Goal: Transaction & Acquisition: Book appointment/travel/reservation

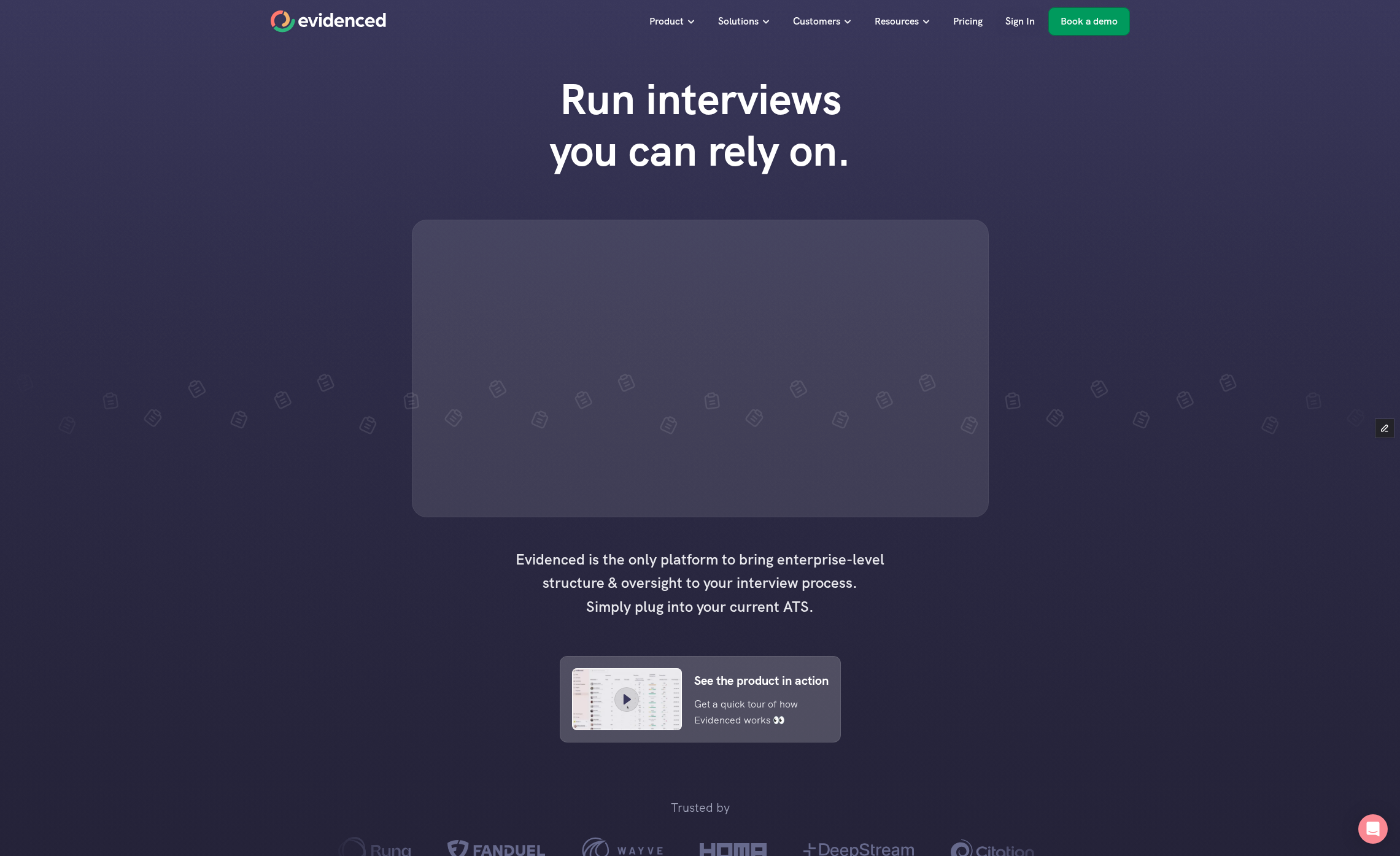
click at [1095, 23] on p "Book a demo" at bounding box center [1089, 22] width 57 height 16
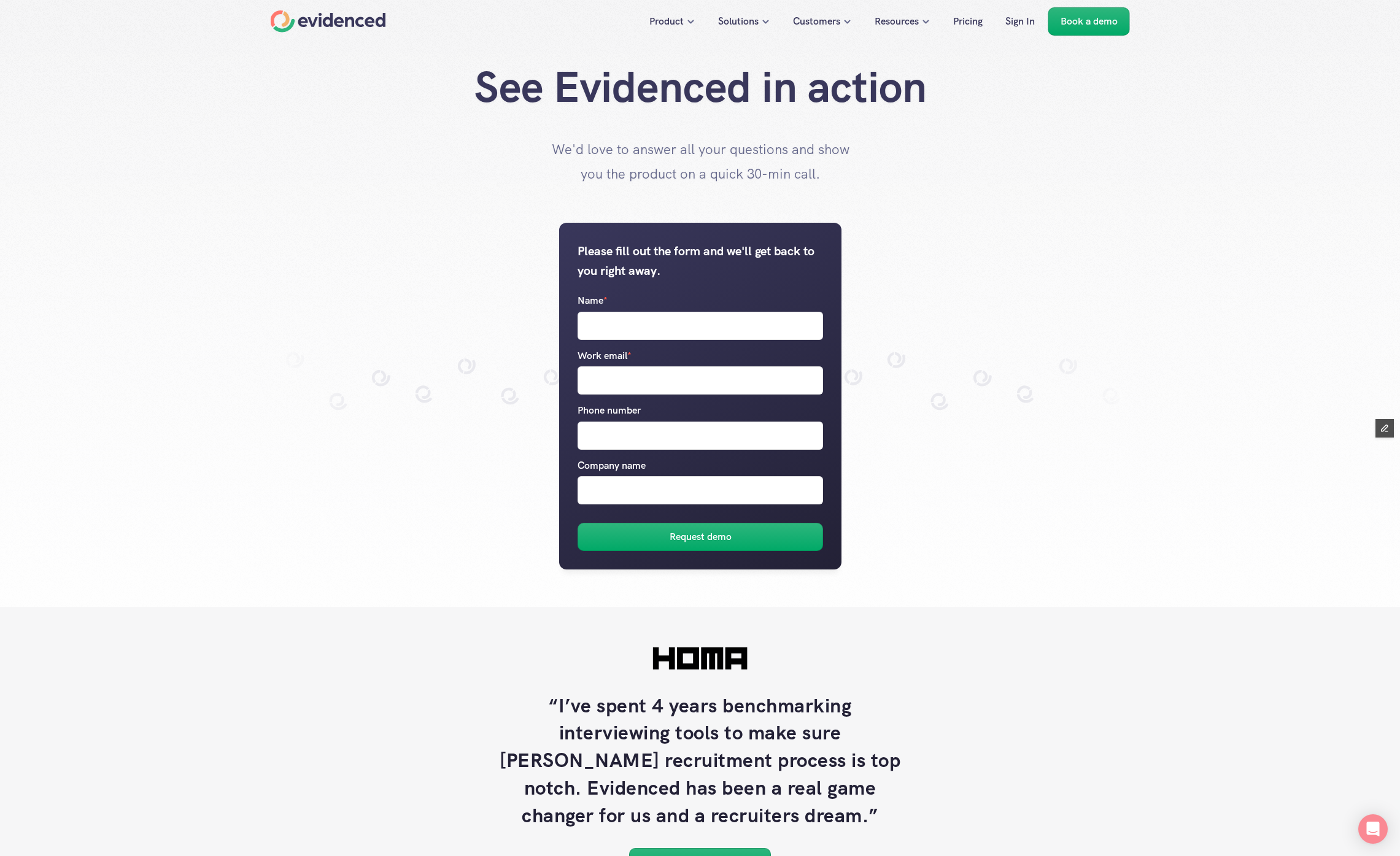
click at [815, 195] on div "Please fill out the form and we'll get back to you right away. Name * Work emai…" at bounding box center [700, 396] width 859 height 421
click at [526, 654] on div "“I’ve spent 4 years benchmarking interviewing tools to make sure Homa’s recruit…" at bounding box center [700, 804] width 613 height 321
click at [937, 260] on div "Please fill out the form and we'll get back to you right away. Name * Work emai…" at bounding box center [700, 396] width 859 height 421
click at [286, 485] on div "Please fill out the form and we'll get back to you right away. Name * Work emai…" at bounding box center [700, 396] width 859 height 421
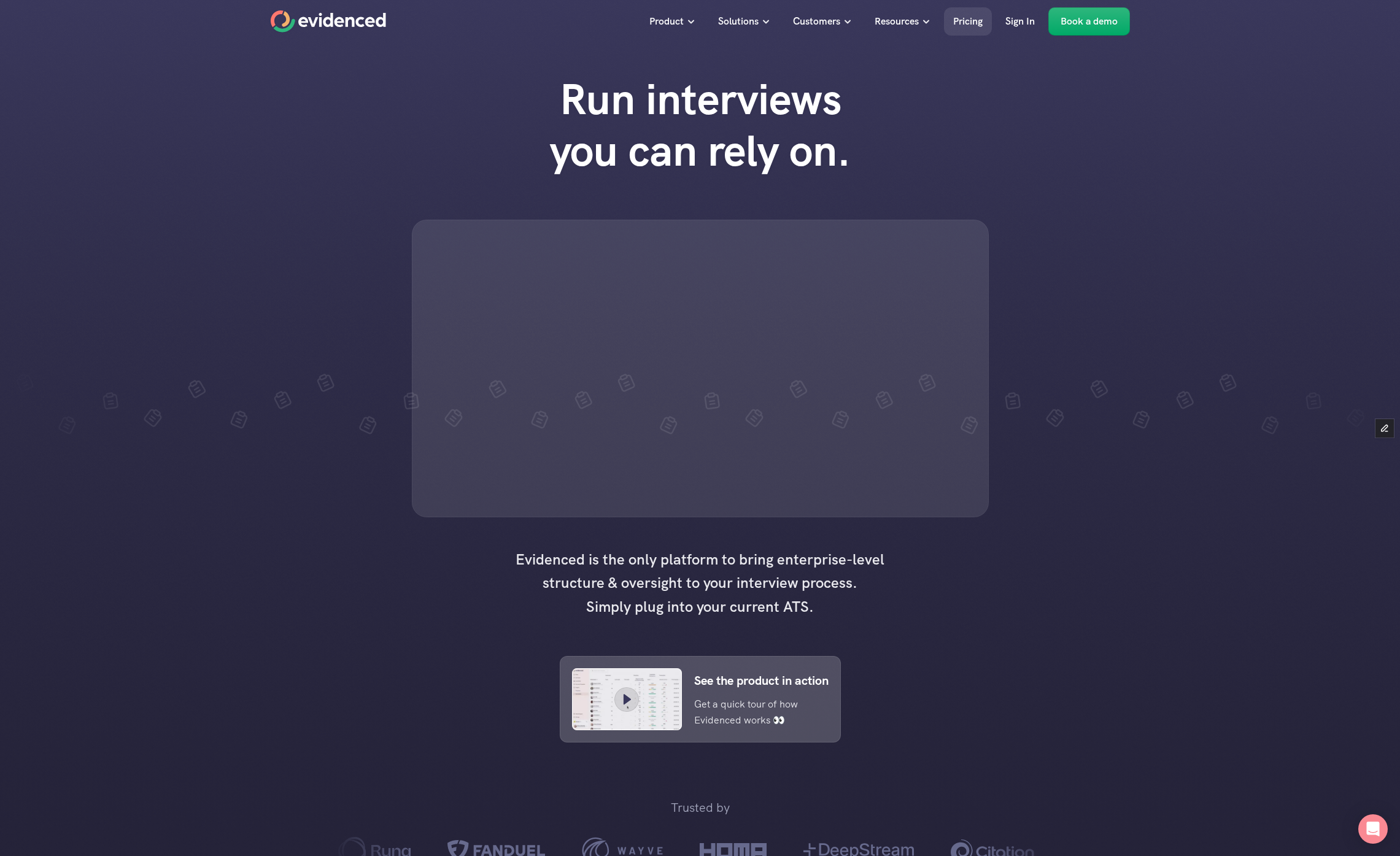
click at [973, 17] on p "Pricing" at bounding box center [969, 22] width 29 height 16
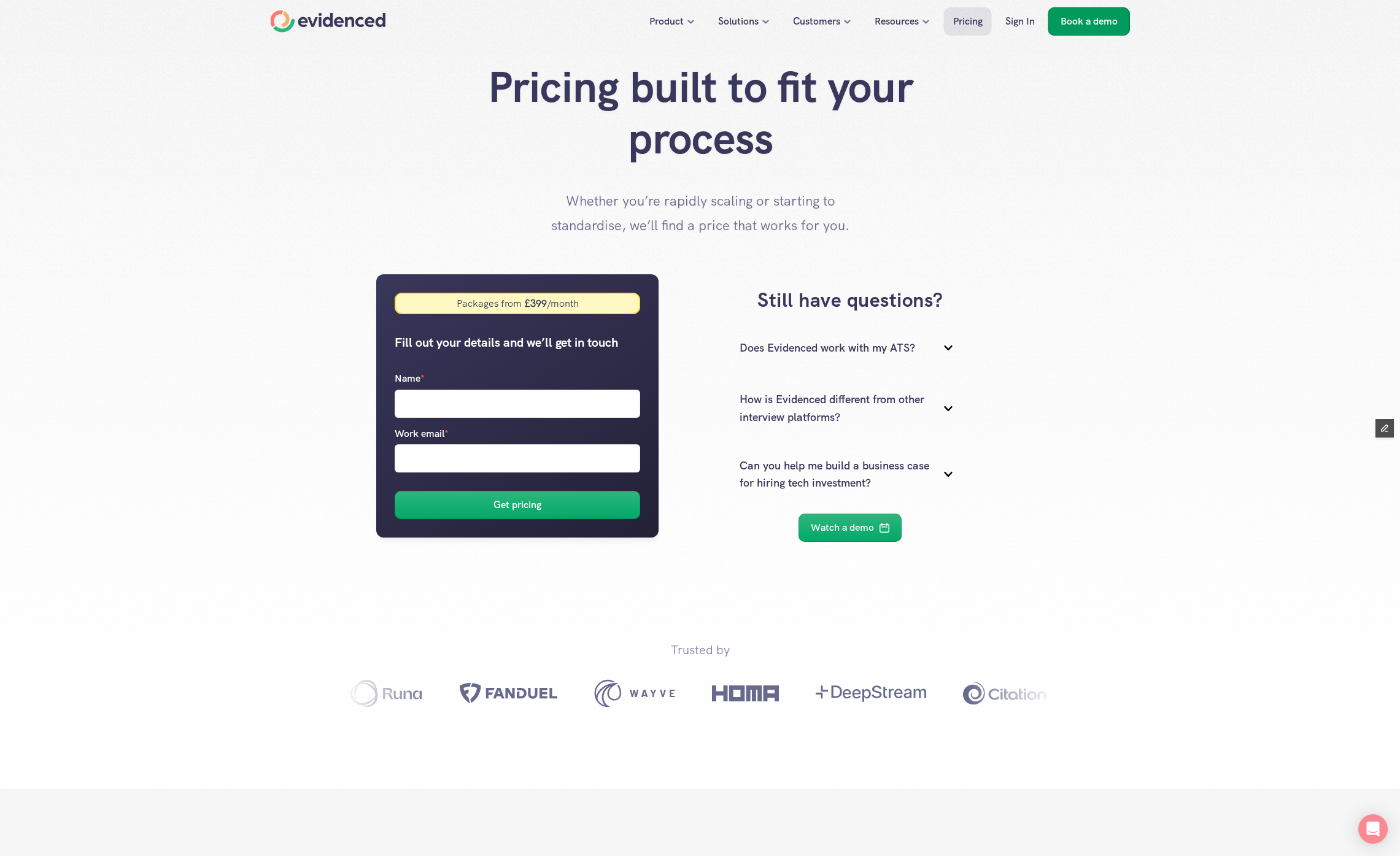
click at [1084, 21] on p "Book a demo" at bounding box center [1089, 22] width 57 height 16
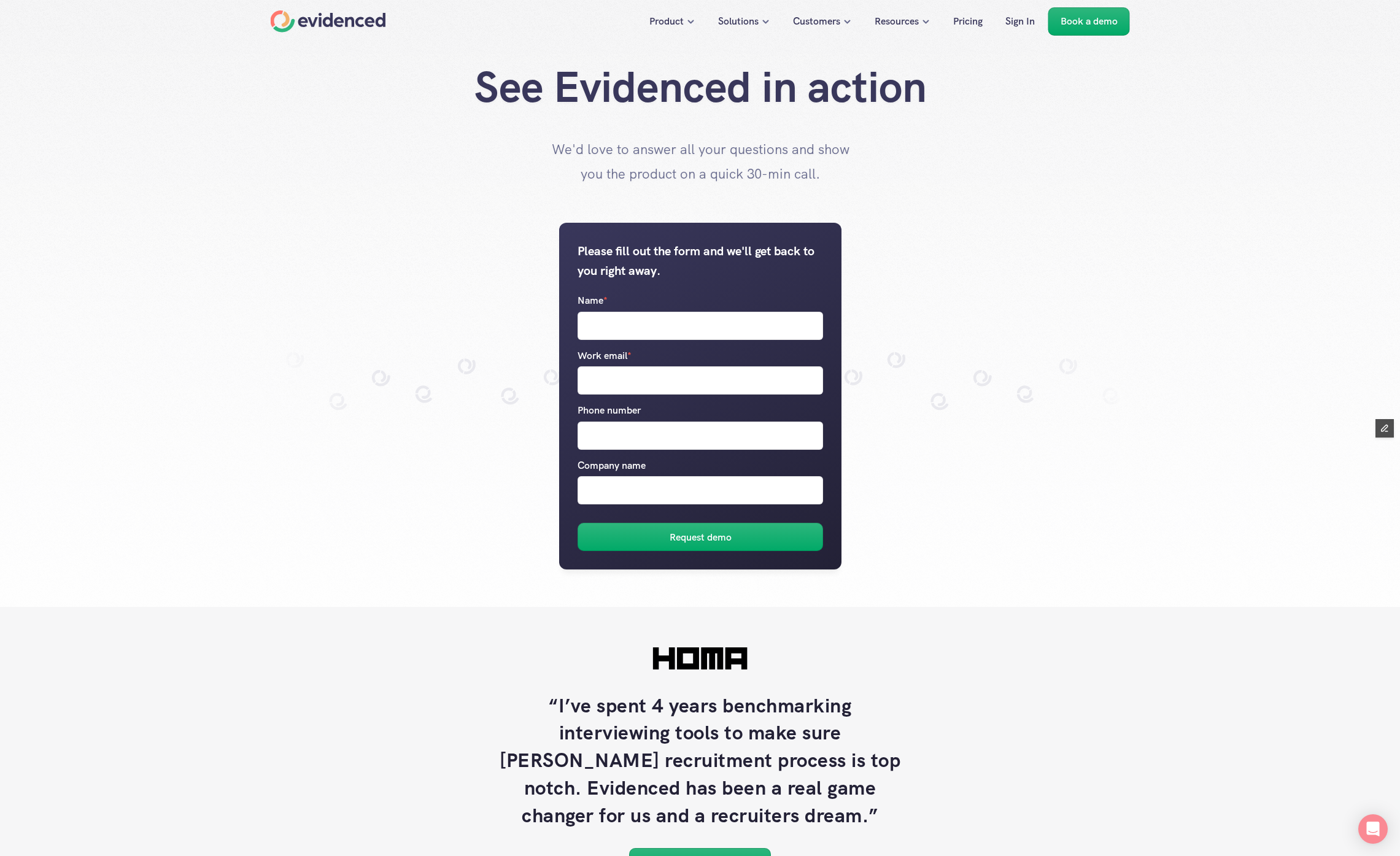
drag, startPoint x: 596, startPoint y: 264, endPoint x: 659, endPoint y: 277, distance: 64.3
click at [659, 277] on h5 "Please fill out the form and we'll get back to you right away." at bounding box center [700, 261] width 246 height 39
click at [413, 579] on div "Please fill out the form and we'll get back to you right away. Name * Work emai…" at bounding box center [700, 396] width 859 height 421
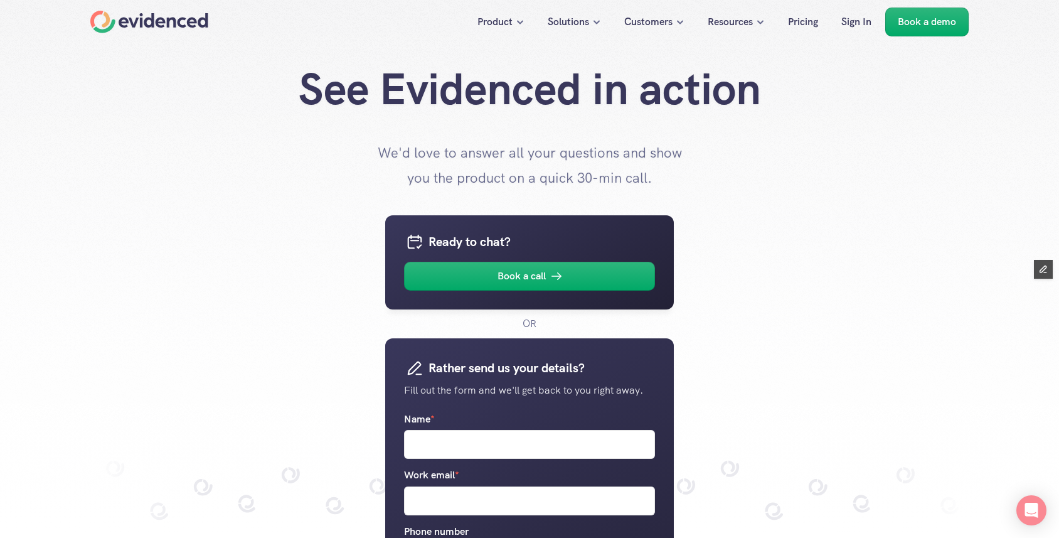
click at [921, 297] on div "Ready to chat? Book a call OR Rather send us your details? Fill out the form an…" at bounding box center [529, 464] width 878 height 548
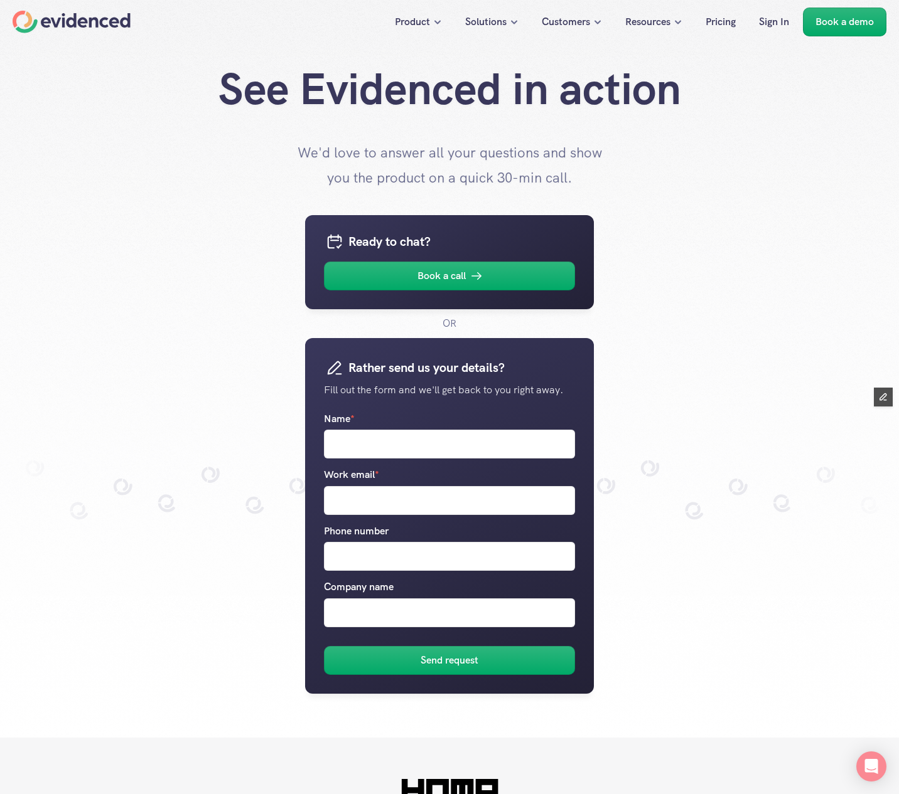
click at [788, 537] on div "Ready to chat? Book a call OR Rather send us your details? Fill out the form an…" at bounding box center [449, 464] width 878 height 548
